Goal: Entertainment & Leisure: Consume media (video, audio)

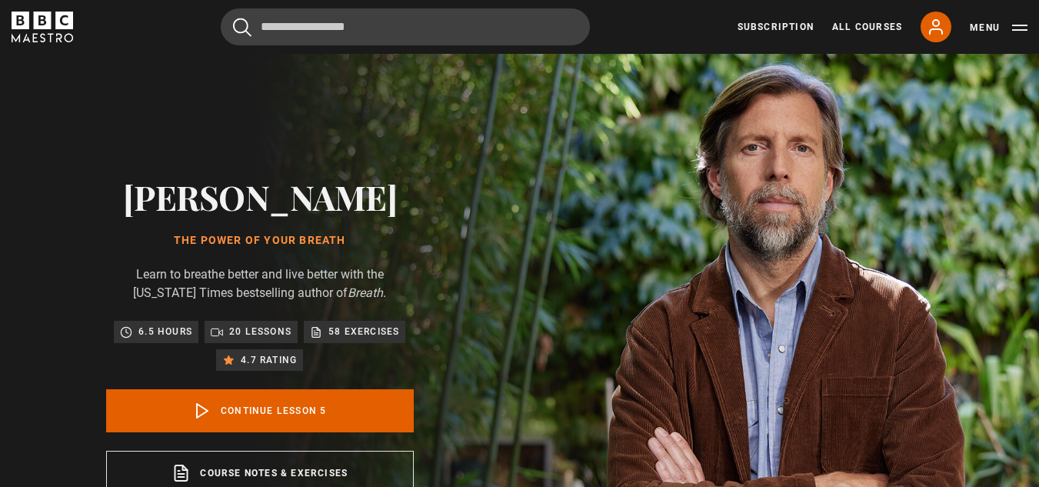
drag, startPoint x: 0, startPoint y: 0, endPoint x: 77, endPoint y: 362, distance: 370.3
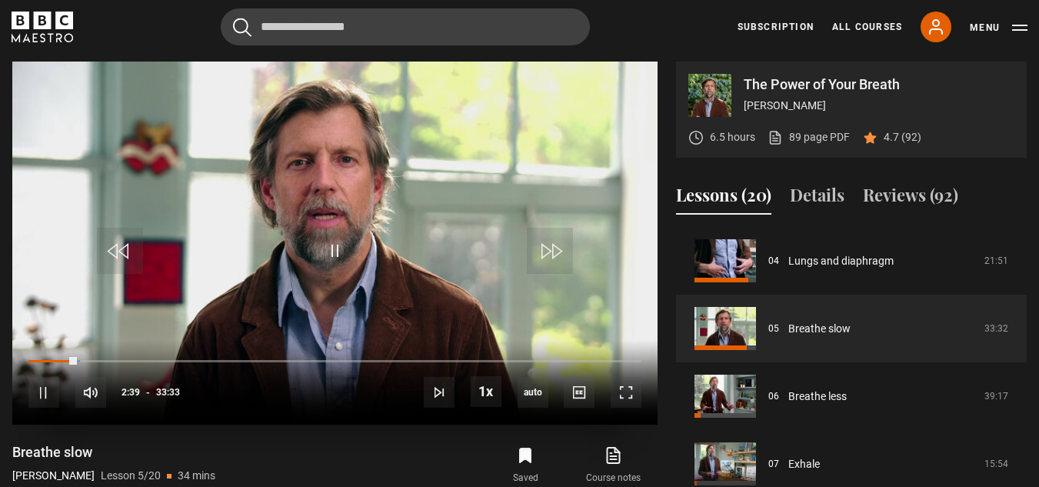
click at [85, 358] on div "10s Skip Back 10 seconds Pause 10s Skip Forward 10 seconds Loaded : 8.45% 02:46…" at bounding box center [334, 382] width 645 height 85
click at [88, 360] on div "Loaded : 9.19% 03:17 02:43" at bounding box center [334, 360] width 613 height 5
click at [211, 358] on div "10s Skip Back 10 seconds Pause 10s Skip Forward 10 seconds Loaded : 26.83% 08:2…" at bounding box center [334, 382] width 645 height 85
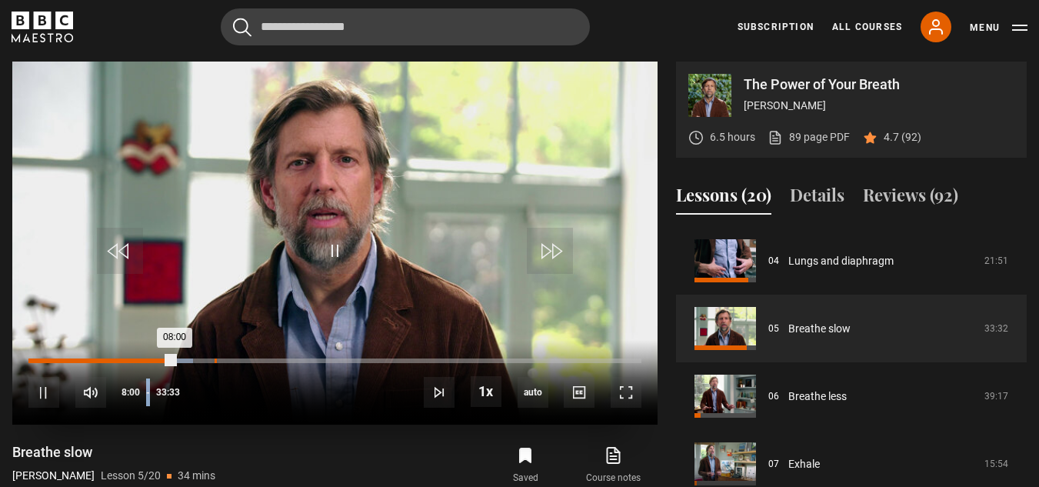
click at [215, 360] on div "Loaded : 26.83% 10:11 08:00" at bounding box center [334, 360] width 613 height 5
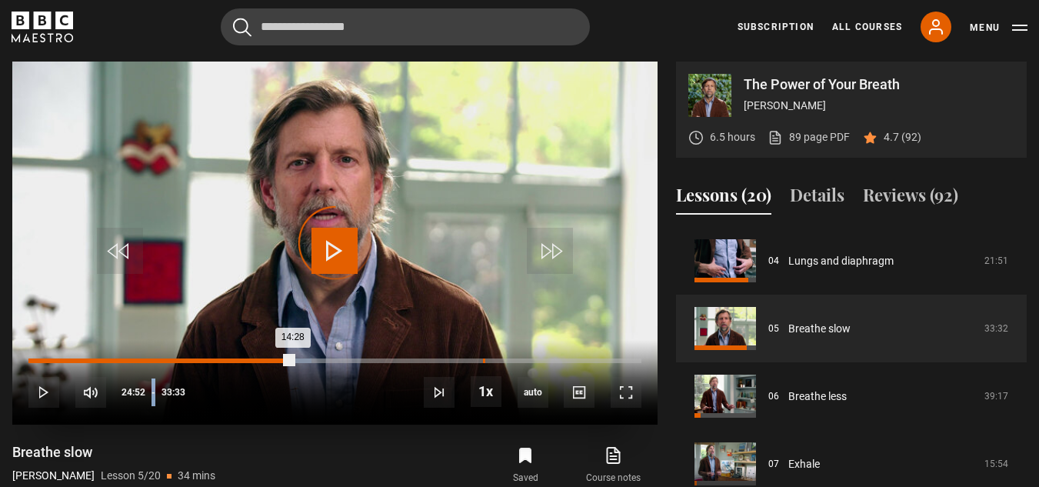
click at [483, 362] on div "24:52" at bounding box center [484, 360] width 2 height 5
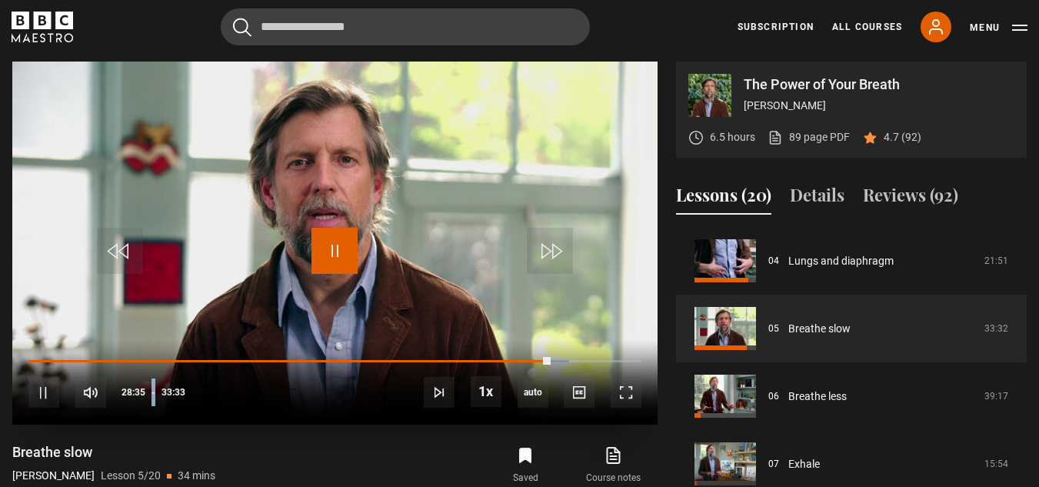
click at [337, 260] on span "Video Player" at bounding box center [334, 251] width 46 height 46
